Goal: Information Seeking & Learning: Find specific page/section

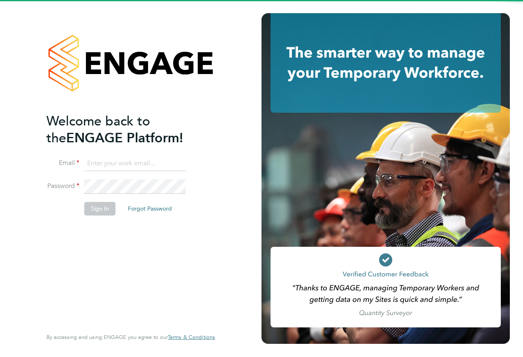
click at [141, 163] on input at bounding box center [134, 163] width 101 height 15
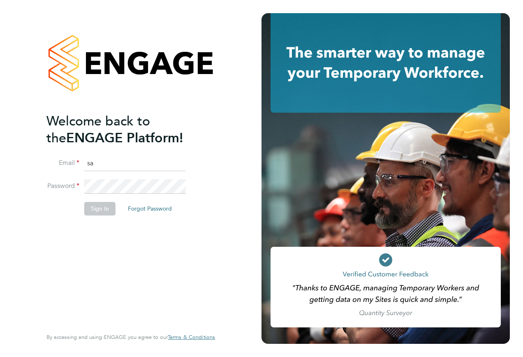
type input "s"
type input "engagemasterlogins@hays.com"
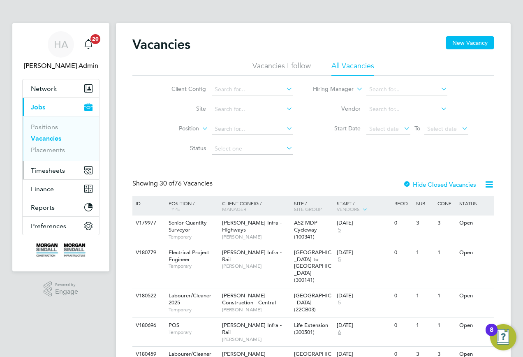
click at [43, 170] on span "Timesheets" at bounding box center [48, 170] width 34 height 8
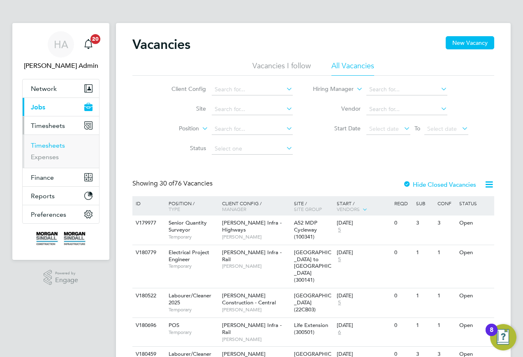
click at [37, 147] on link "Timesheets" at bounding box center [48, 145] width 34 height 8
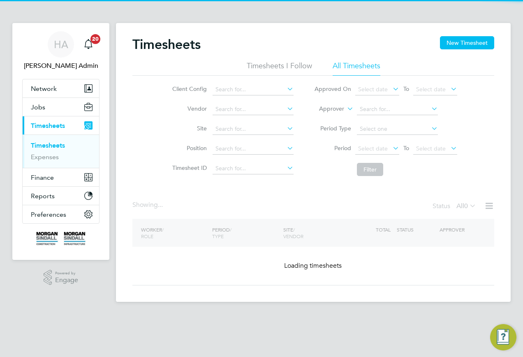
click at [336, 108] on label "Approver" at bounding box center [325, 109] width 37 height 8
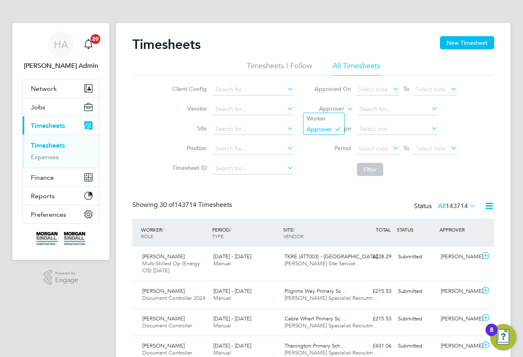
drag, startPoint x: 329, startPoint y: 117, endPoint x: 349, endPoint y: 112, distance: 20.3
click at [329, 118] on li "Worker" at bounding box center [323, 118] width 41 height 11
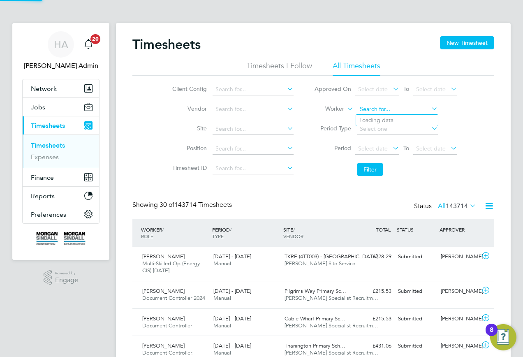
click at [373, 106] on input at bounding box center [397, 110] width 81 height 12
click at [364, 129] on b "Kieran" at bounding box center [368, 131] width 18 height 7
type input "[PERSON_NAME]"
click at [363, 172] on button "Filter" at bounding box center [370, 169] width 26 height 13
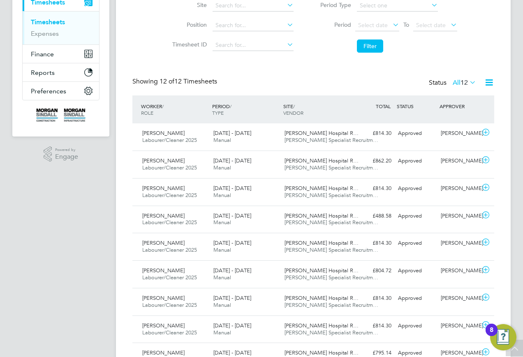
click at [455, 80] on label "All 12" at bounding box center [463, 82] width 23 height 8
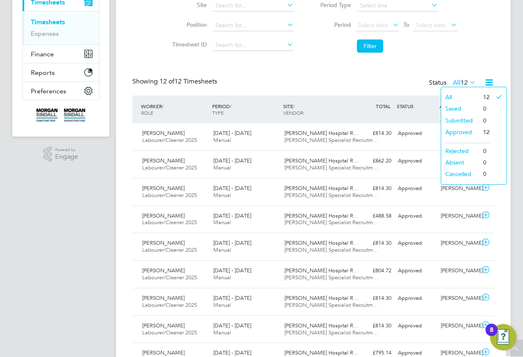
click at [457, 129] on li "Approved" at bounding box center [460, 132] width 38 height 12
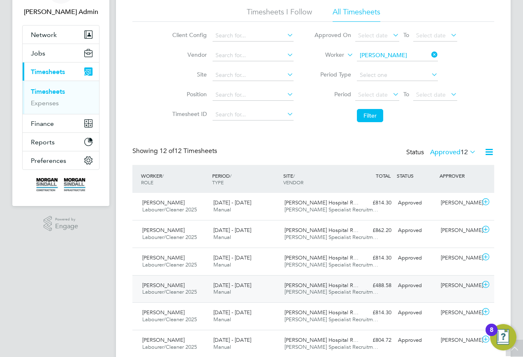
scroll to position [44, 0]
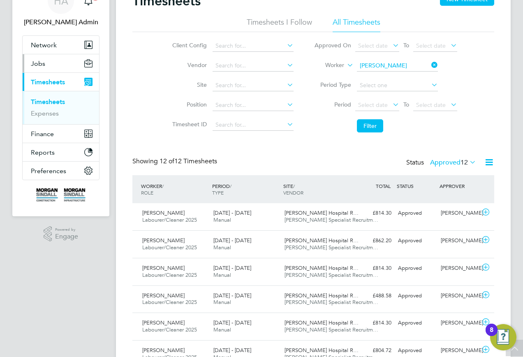
click at [46, 67] on button "Jobs" at bounding box center [61, 63] width 76 height 18
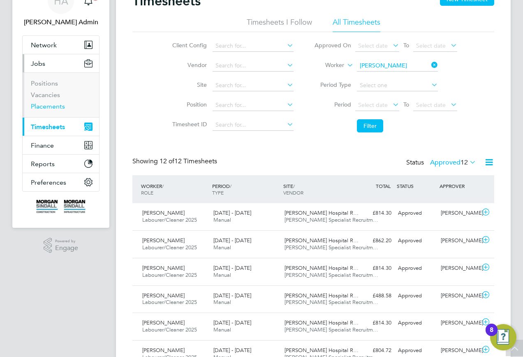
click at [37, 106] on link "Placements" at bounding box center [48, 106] width 34 height 8
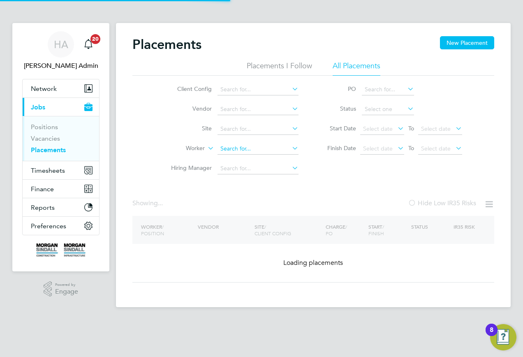
click at [226, 152] on input at bounding box center [257, 149] width 81 height 12
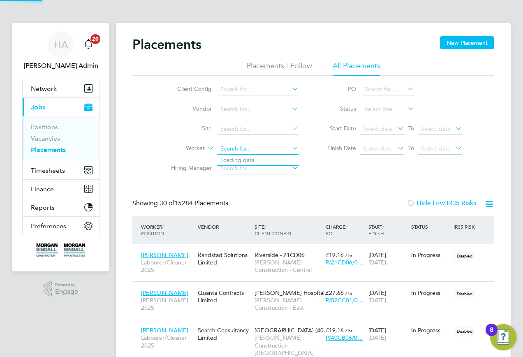
scroll to position [31, 71]
drag, startPoint x: 261, startPoint y: 150, endPoint x: 229, endPoint y: 152, distance: 31.7
click at [229, 152] on input "KieranEdward" at bounding box center [257, 149] width 81 height 12
type input "Kieran E"
drag, startPoint x: 237, startPoint y: 170, endPoint x: 233, endPoint y: 178, distance: 8.6
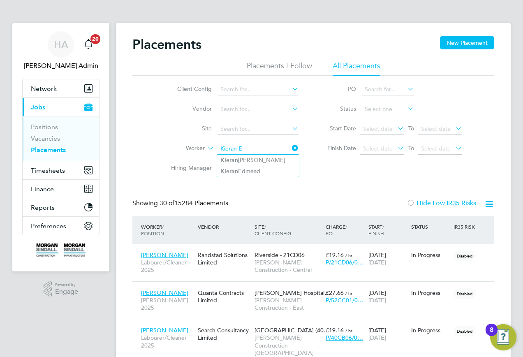
click at [242, 150] on input at bounding box center [257, 149] width 81 height 12
click at [243, 162] on b "Edw" at bounding box center [264, 160] width 48 height 7
type input "Kieran Edwards"
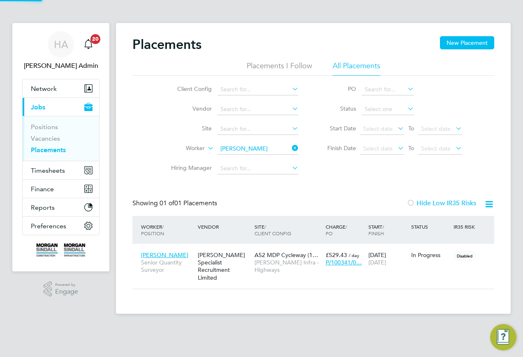
scroll to position [8, 39]
click at [234, 265] on div "[PERSON_NAME] Specialist Recruitment Limited" at bounding box center [224, 266] width 57 height 38
click at [264, 152] on input at bounding box center [257, 149] width 81 height 12
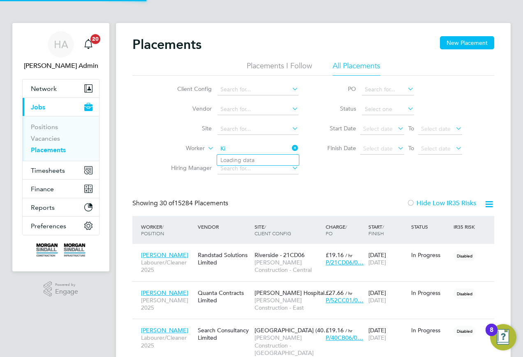
scroll to position [31, 71]
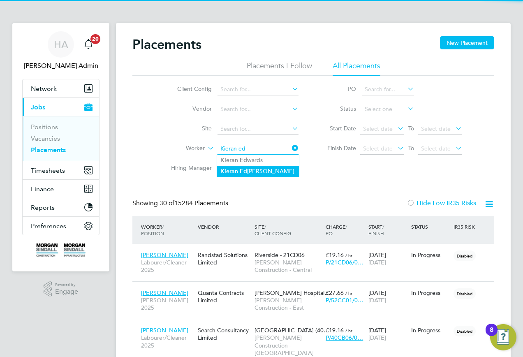
click at [250, 168] on li "Kieran Ed mead" at bounding box center [258, 171] width 82 height 11
type input "[PERSON_NAME]"
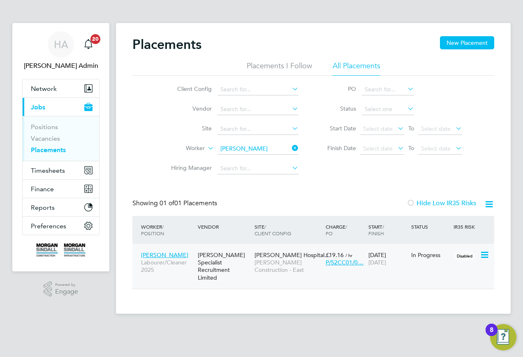
click at [238, 265] on div "[PERSON_NAME] Specialist Recruitment Limited" at bounding box center [224, 266] width 57 height 38
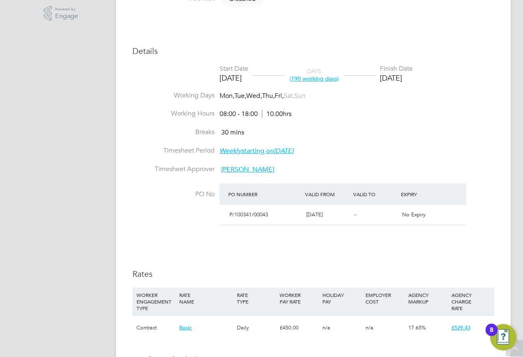
scroll to position [164, 0]
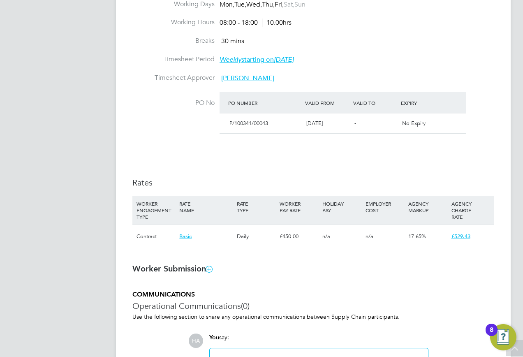
click at [450, 135] on li "PO No PO Number Valid From Valid To Expiry P/100341/00043 11 Sep 2025 - No Expi…" at bounding box center [313, 118] width 362 height 53
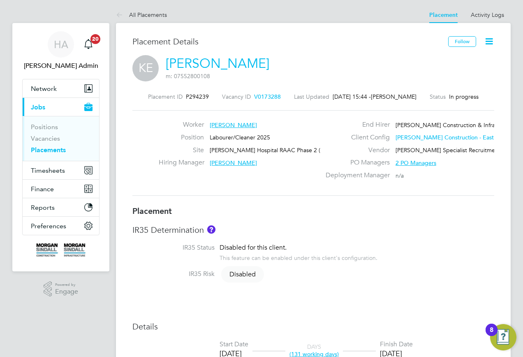
click at [228, 65] on link "[PERSON_NAME]" at bounding box center [218, 63] width 104 height 16
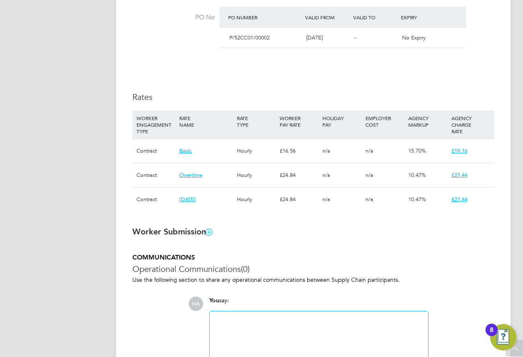
scroll to position [13, 162]
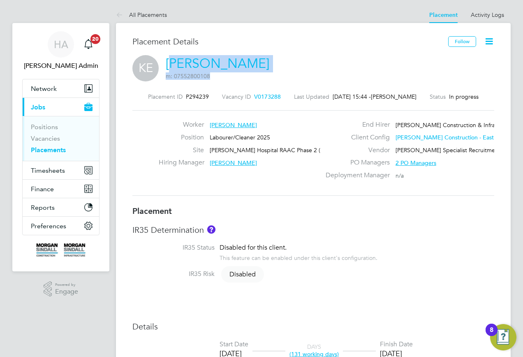
drag, startPoint x: 268, startPoint y: 65, endPoint x: 171, endPoint y: 62, distance: 97.8
click at [171, 62] on div "KE [PERSON_NAME] m: 07552800108" at bounding box center [313, 69] width 362 height 28
click at [282, 58] on div "KE [PERSON_NAME] m: 07552800108" at bounding box center [313, 69] width 362 height 28
click at [479, 14] on link "Activity Logs" at bounding box center [486, 14] width 33 height 7
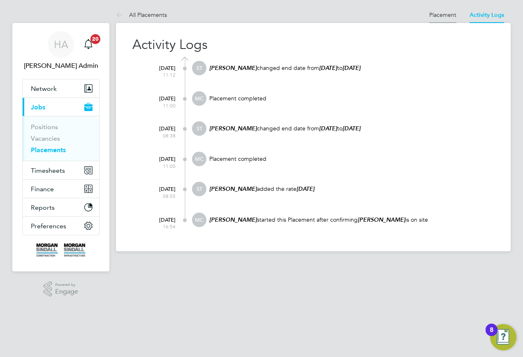
click at [436, 16] on link "Placement" at bounding box center [442, 14] width 27 height 7
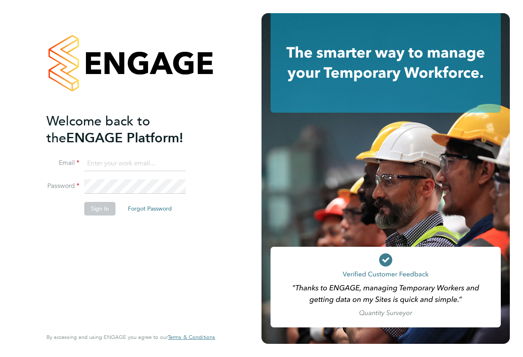
click at [114, 166] on input at bounding box center [134, 163] width 101 height 15
click at [118, 164] on input at bounding box center [134, 163] width 101 height 15
type input "samreet.thandi@"
